Goal: Transaction & Acquisition: Purchase product/service

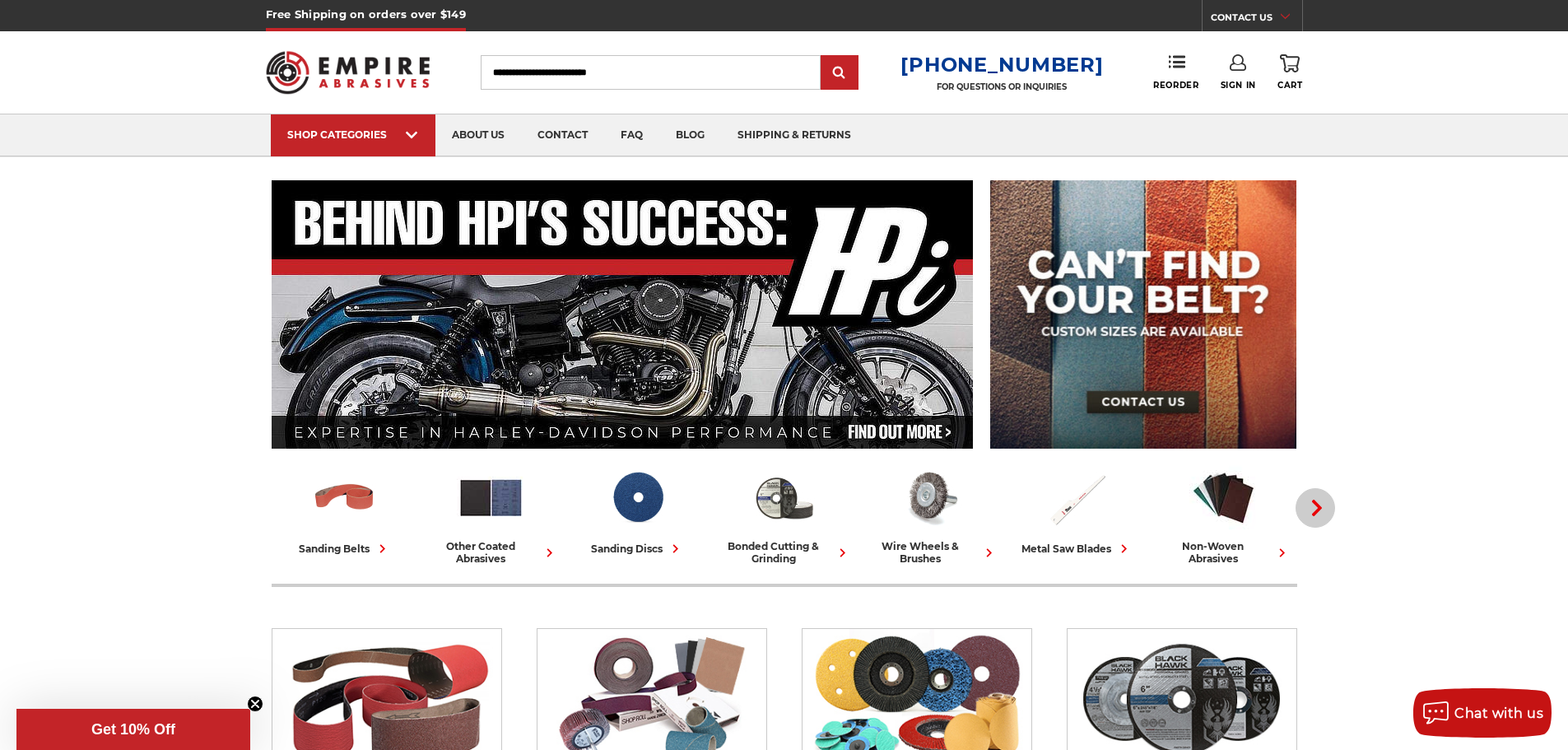
click at [1313, 512] on icon "button" at bounding box center [1317, 508] width 17 height 17
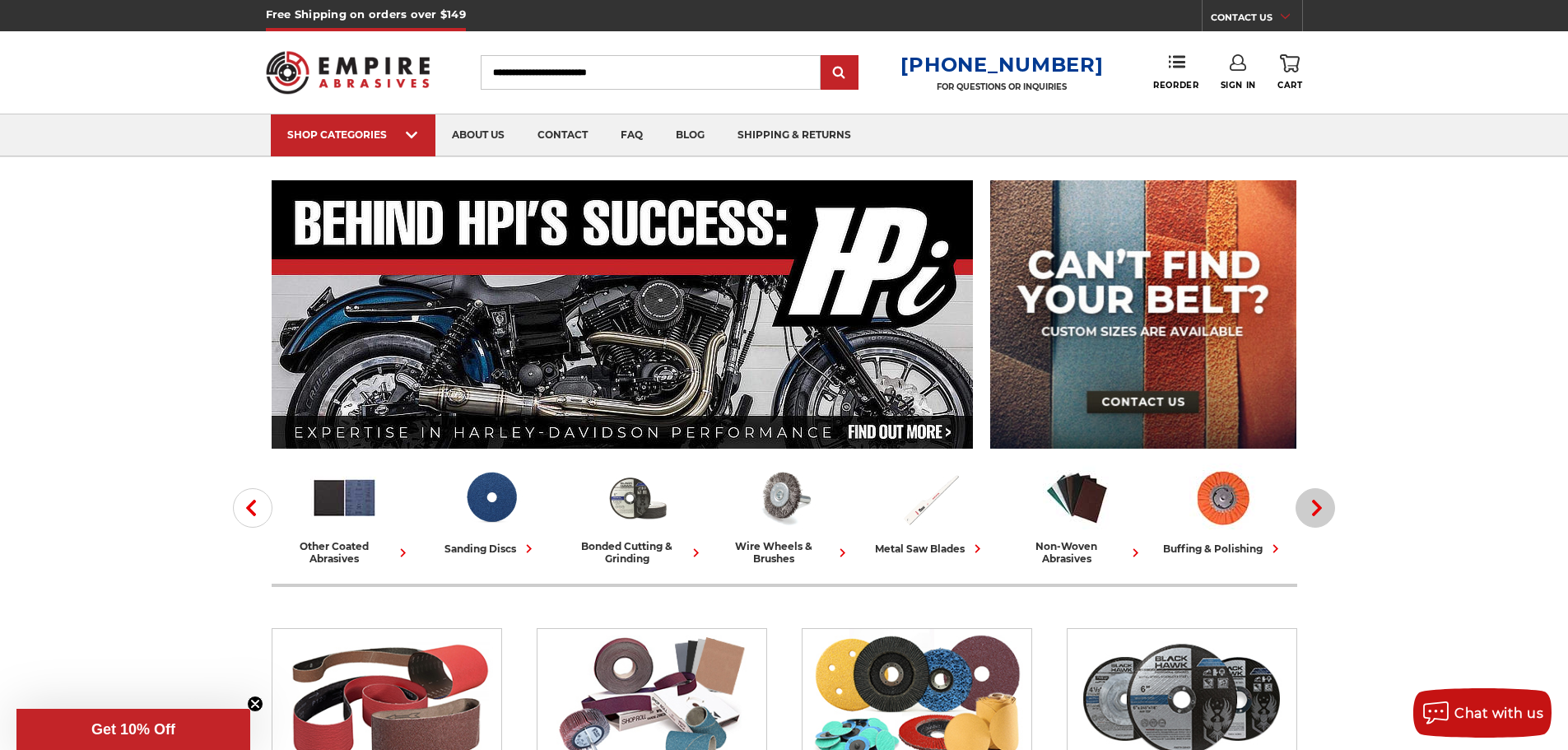
click at [1313, 510] on icon "button" at bounding box center [1317, 508] width 17 height 17
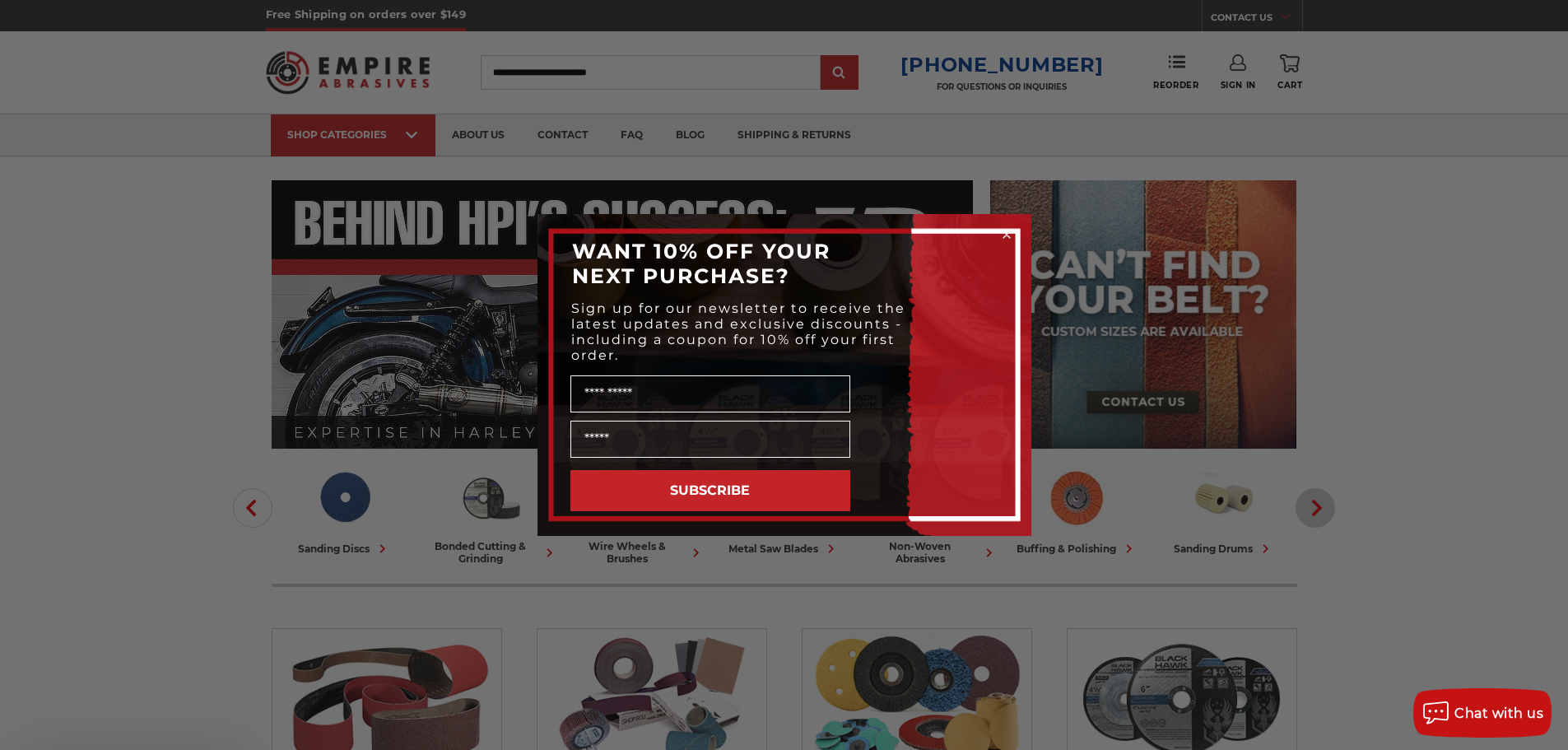
click at [1313, 510] on div "Close dialog WANT 10% OFF YOUR NEXT PURCHASE? Sign up for our newsletter to rec…" at bounding box center [784, 375] width 1568 height 750
click at [1002, 229] on circle "Close dialog" at bounding box center [1006, 235] width 16 height 16
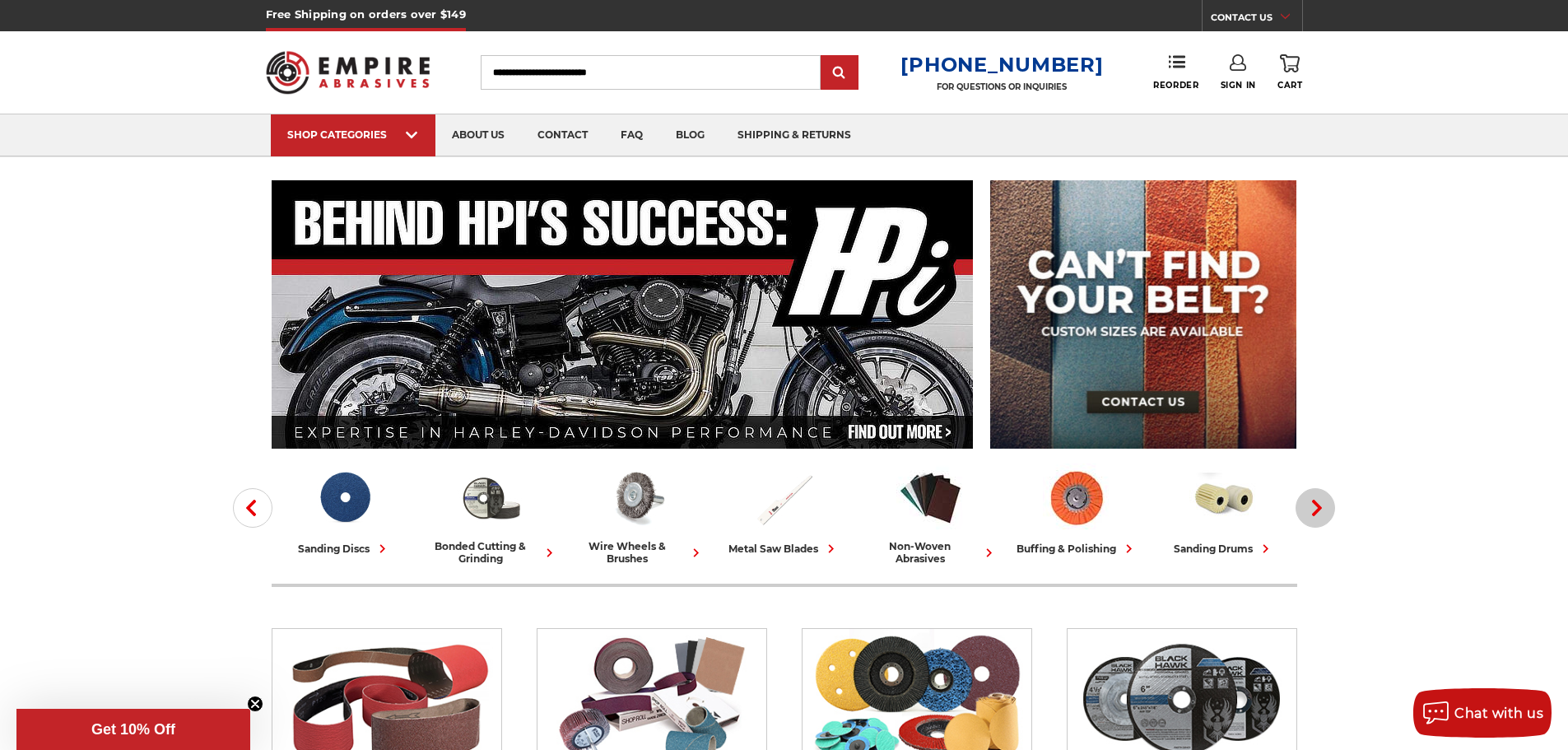
click at [1312, 505] on icon "button" at bounding box center [1317, 508] width 17 height 17
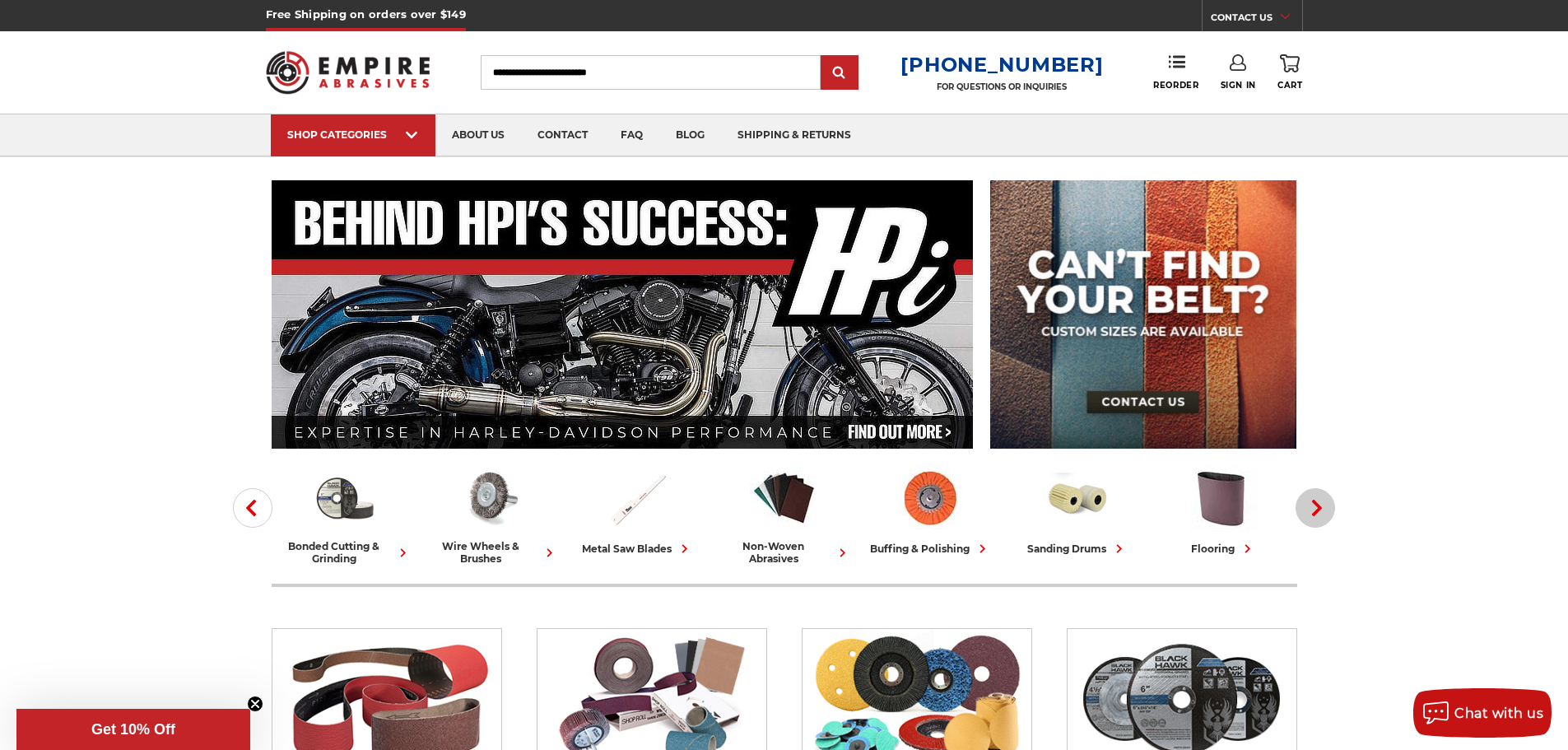
click at [1311, 505] on icon "button" at bounding box center [1317, 508] width 17 height 17
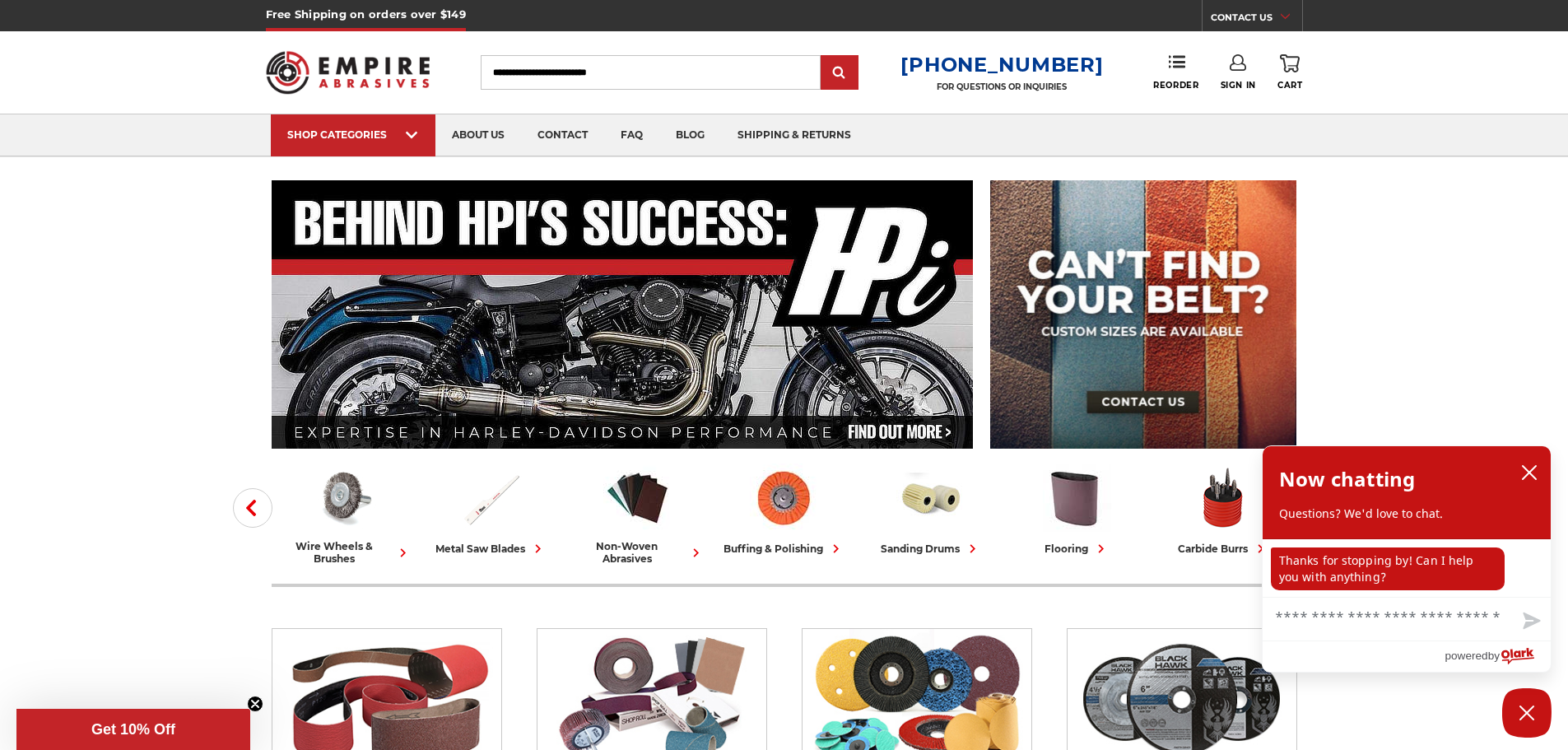
click at [1524, 460] on div "Now chatting Questions? We'd love to chat." at bounding box center [1407, 493] width 288 height 93
click at [1529, 465] on icon "close chatbox" at bounding box center [1529, 472] width 17 height 17
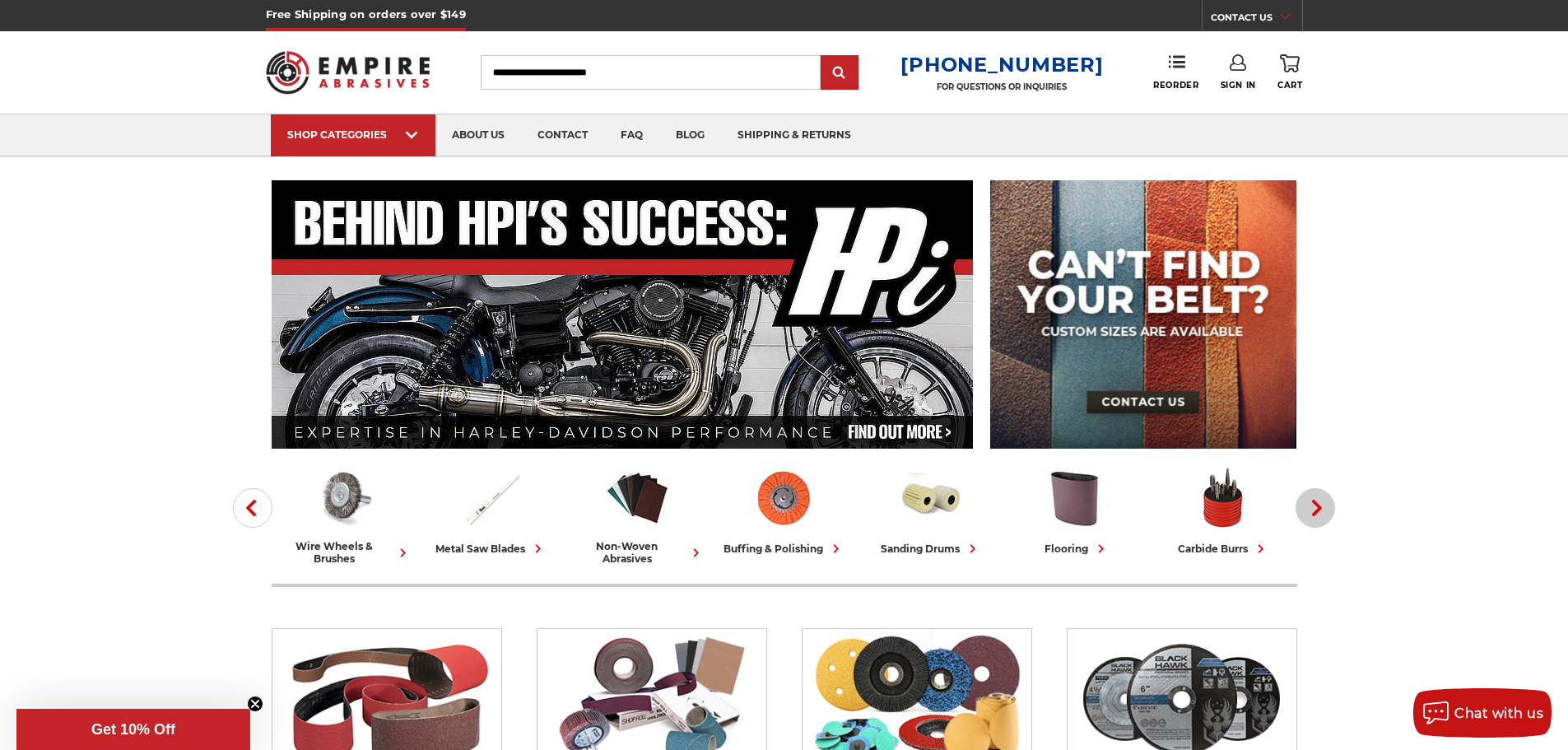
click at [1310, 505] on icon "button" at bounding box center [1317, 508] width 17 height 17
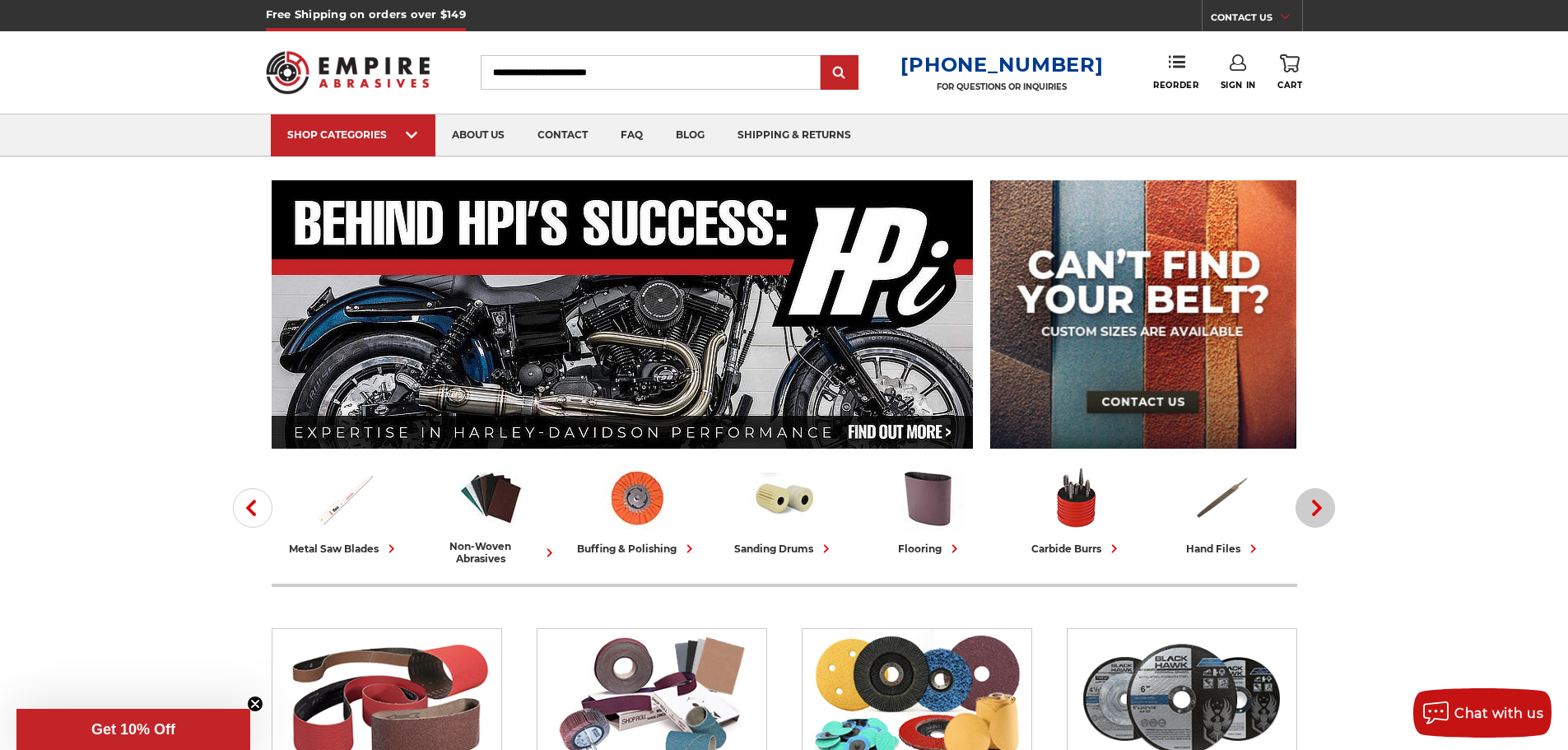
click at [1310, 504] on icon "button" at bounding box center [1317, 508] width 17 height 17
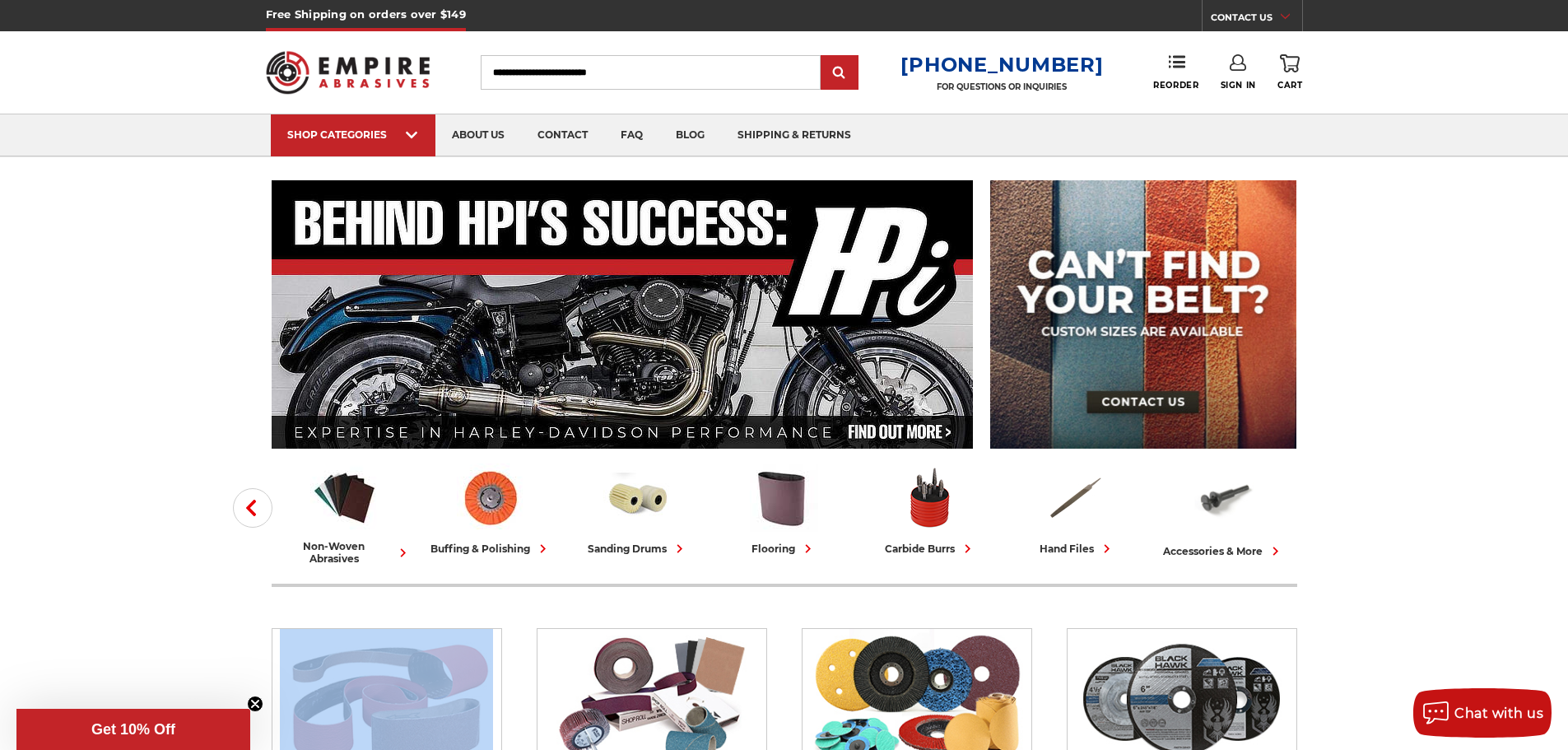
click at [1225, 505] on img at bounding box center [1224, 498] width 70 height 70
